Goal: Task Accomplishment & Management: Manage account settings

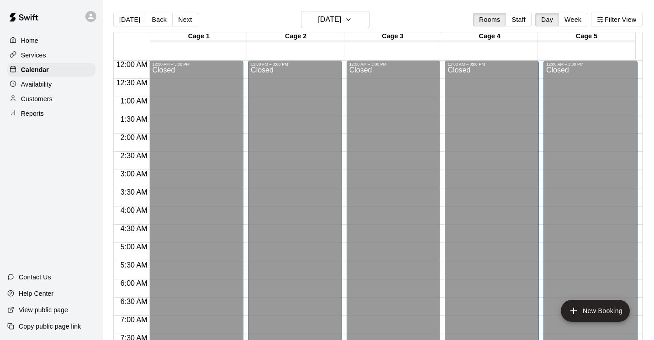
scroll to position [531, 0]
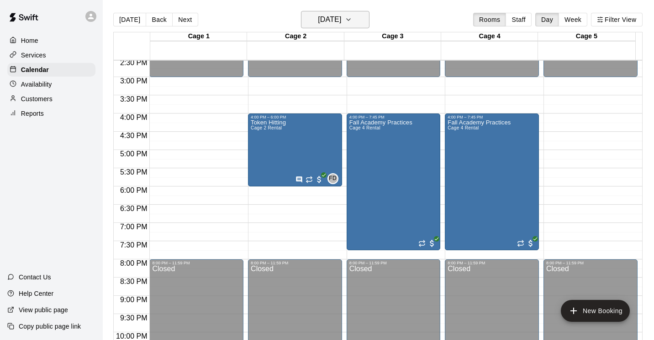
click at [352, 22] on icon "button" at bounding box center [348, 19] width 7 height 11
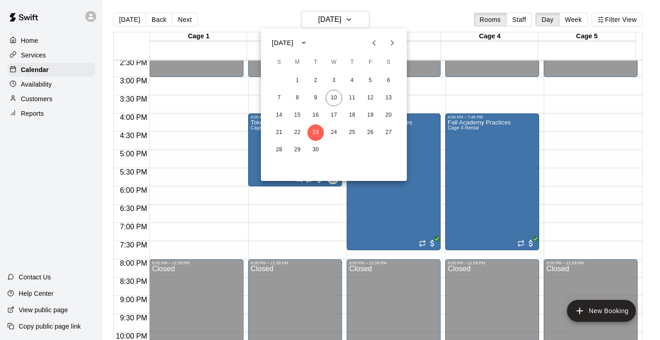
click at [392, 46] on icon "Next month" at bounding box center [392, 42] width 11 height 11
click at [391, 45] on icon "Next month" at bounding box center [392, 42] width 3 height 5
click at [334, 150] on button "26" at bounding box center [334, 150] width 16 height 16
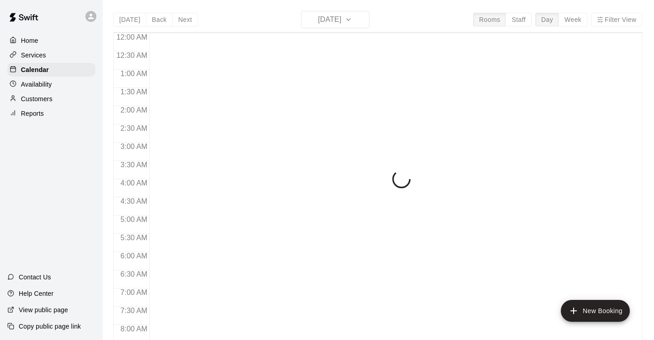
scroll to position [354, 0]
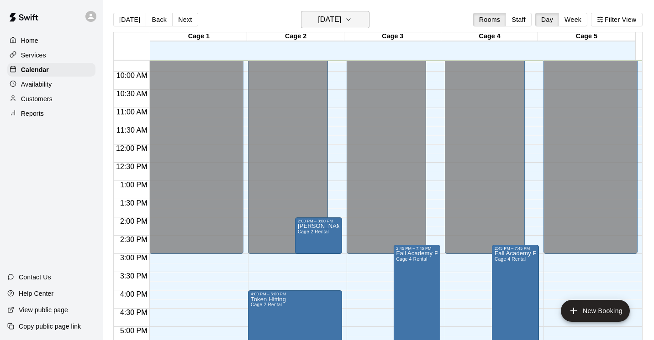
click at [352, 15] on icon "button" at bounding box center [348, 19] width 7 height 11
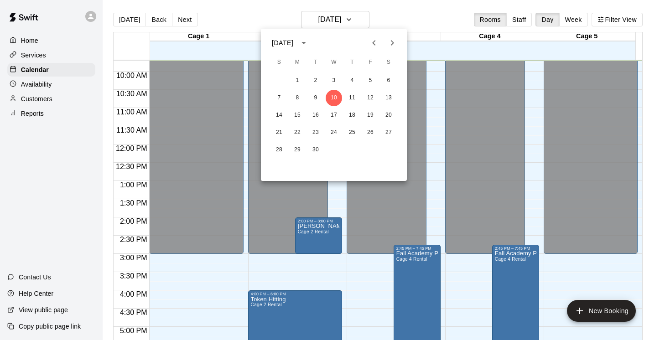
click at [391, 43] on icon "Next month" at bounding box center [392, 42] width 11 height 11
click at [314, 147] on button "25" at bounding box center [316, 150] width 16 height 16
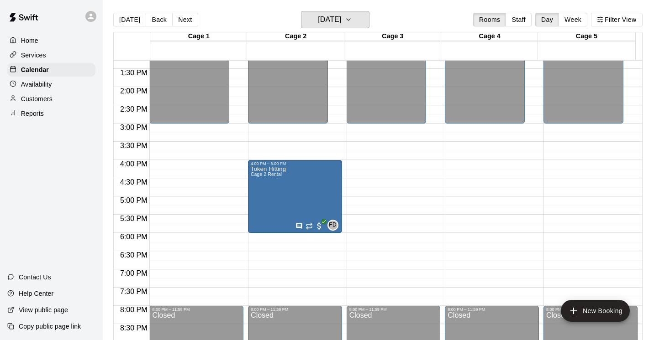
scroll to position [487, 0]
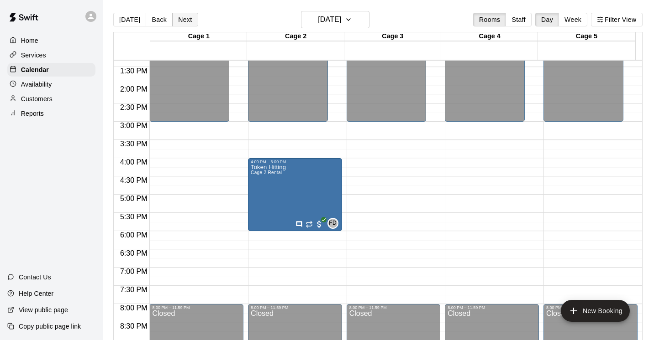
click at [176, 21] on button "Next" at bounding box center [185, 20] width 26 height 14
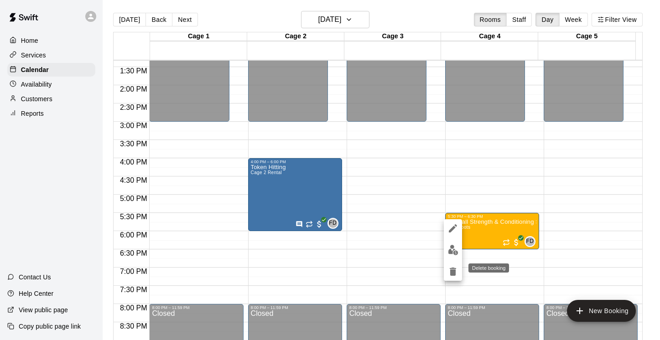
click at [456, 273] on icon "delete" at bounding box center [453, 272] width 11 height 11
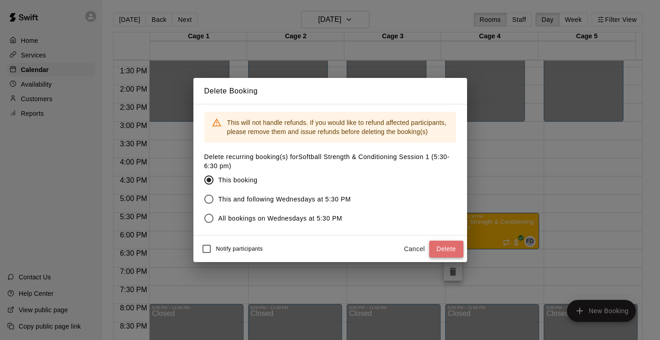
click at [440, 247] on button "Delete" at bounding box center [446, 249] width 34 height 17
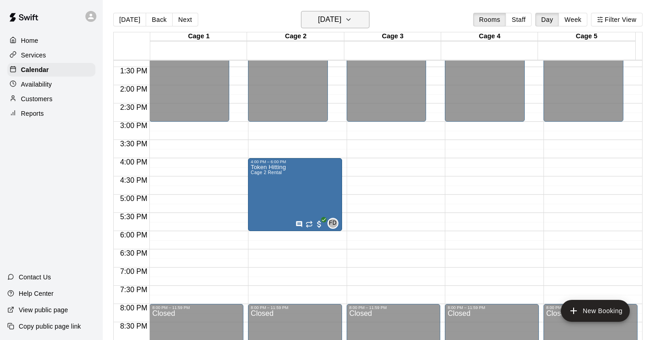
click at [352, 21] on icon "button" at bounding box center [348, 19] width 7 height 11
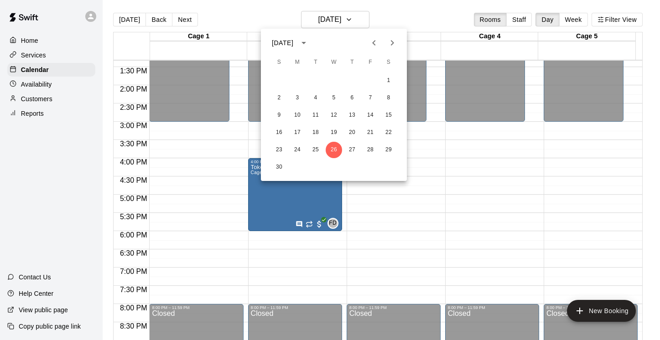
click at [391, 40] on icon "Next month" at bounding box center [392, 42] width 11 height 11
click at [334, 130] on button "24" at bounding box center [334, 133] width 16 height 16
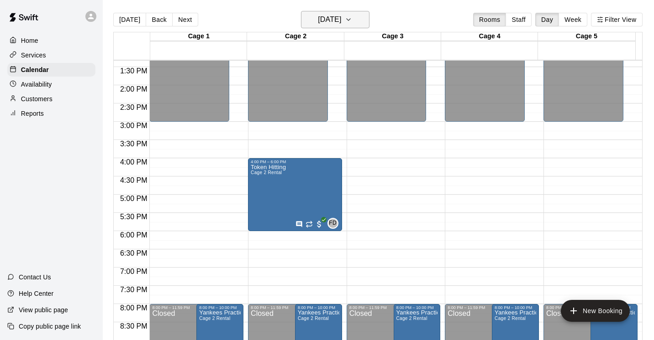
click at [352, 18] on icon "button" at bounding box center [348, 19] width 7 height 11
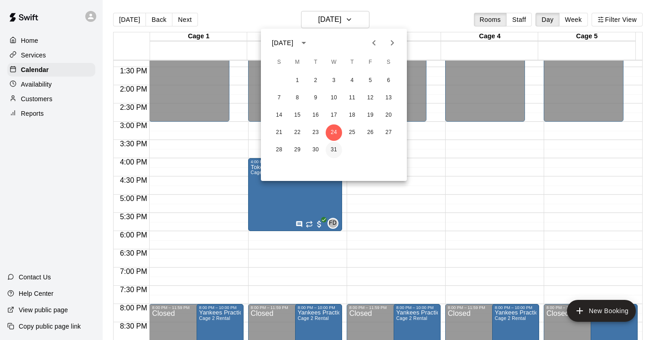
click at [335, 149] on button "31" at bounding box center [334, 150] width 16 height 16
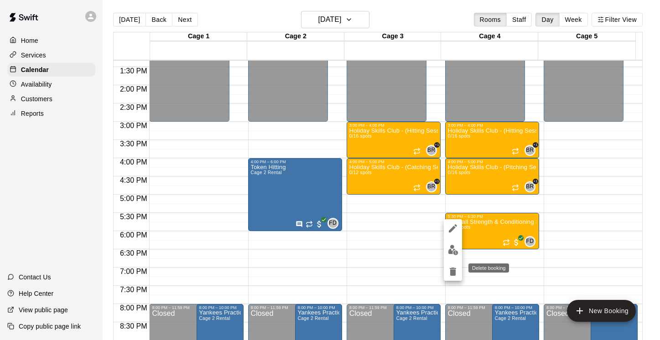
click at [456, 270] on icon "delete" at bounding box center [453, 272] width 11 height 11
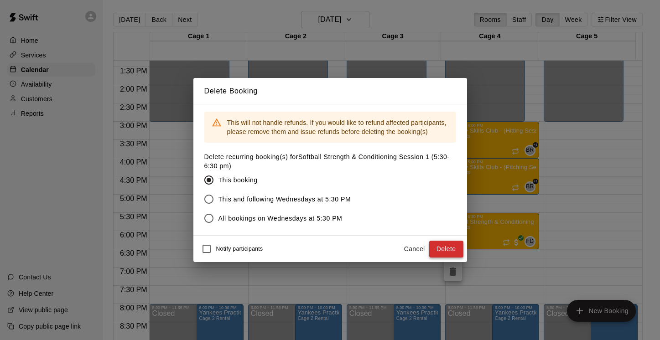
click at [450, 247] on button "Delete" at bounding box center [446, 249] width 34 height 17
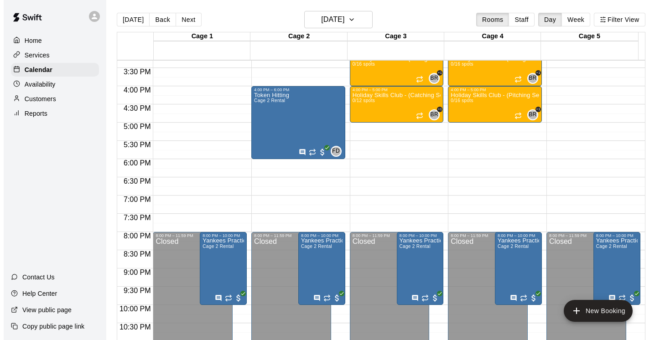
scroll to position [559, 0]
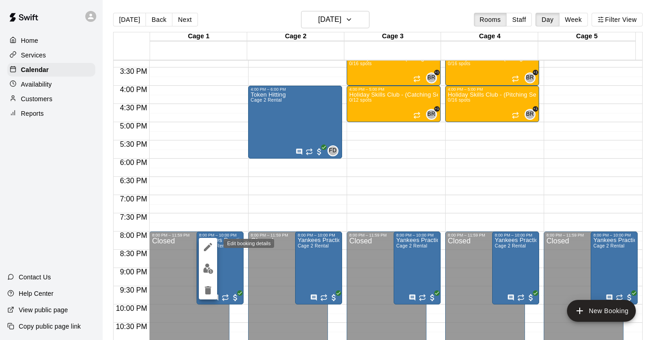
click at [206, 244] on icon "edit" at bounding box center [208, 247] width 11 height 11
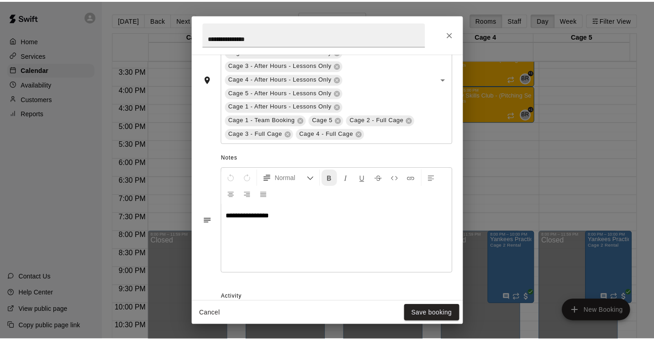
scroll to position [321, 0]
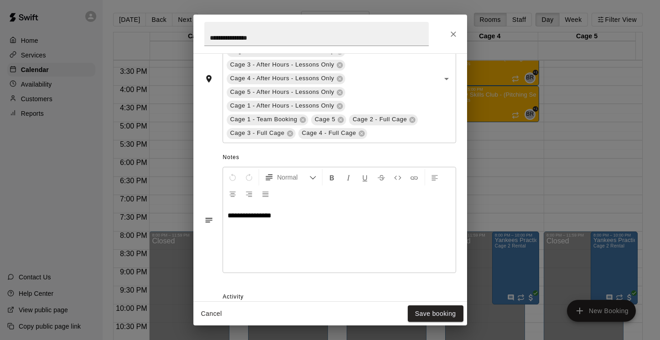
click at [524, 178] on div "**********" at bounding box center [330, 170] width 660 height 340
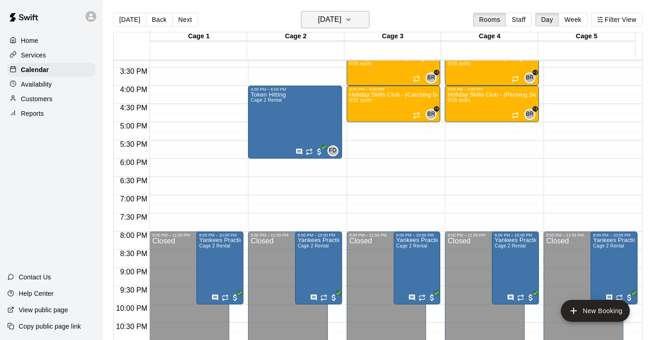
click at [324, 18] on h6 "[DATE]" at bounding box center [329, 19] width 23 height 13
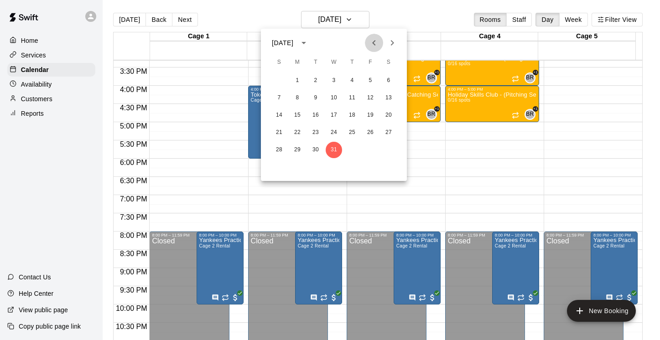
click at [371, 42] on icon "Previous month" at bounding box center [374, 42] width 11 height 11
click at [372, 43] on icon "Previous month" at bounding box center [374, 42] width 11 height 11
click at [296, 114] on button "13" at bounding box center [297, 115] width 16 height 16
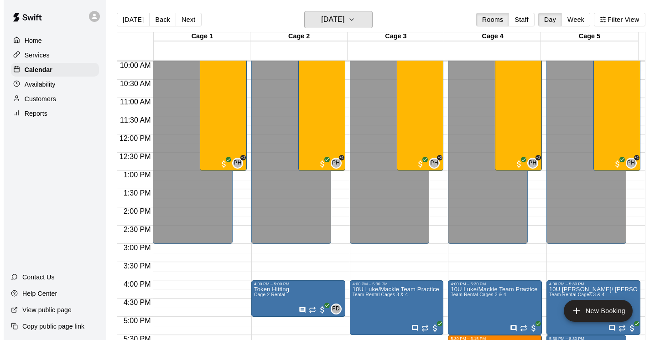
scroll to position [287, 0]
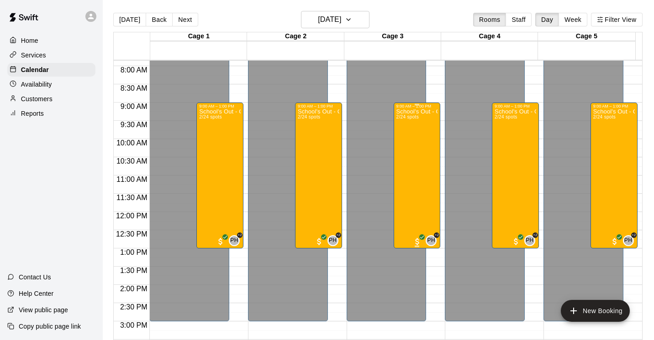
click at [425, 140] on div "School's Out - Camps On! Session 2 ([DATE]) 2/24 spots" at bounding box center [417, 279] width 42 height 340
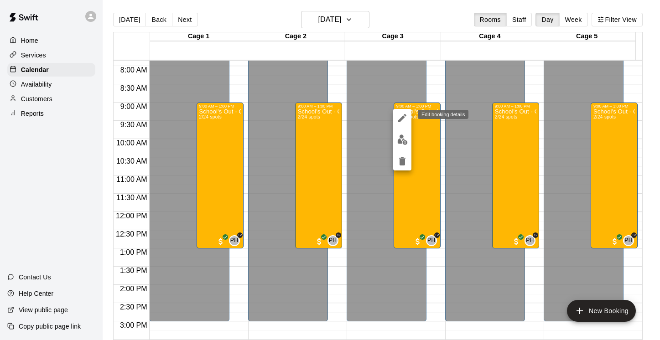
click at [405, 115] on icon "edit" at bounding box center [402, 118] width 8 height 8
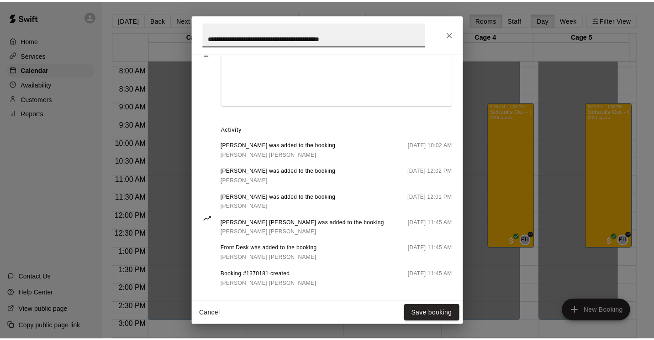
scroll to position [454, 0]
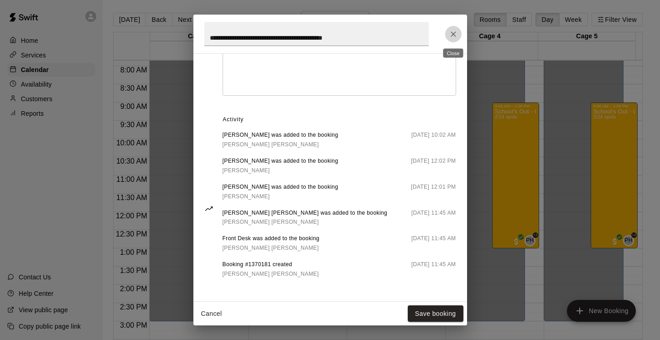
click at [453, 31] on icon "Close" at bounding box center [453, 34] width 9 height 9
